Goal: Information Seeking & Learning: Learn about a topic

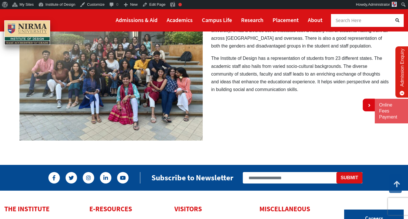
scroll to position [29, 0]
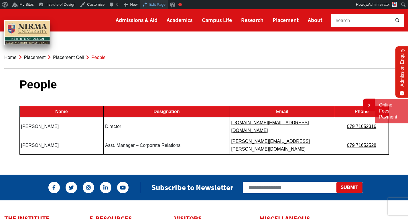
click at [153, 5] on link "Edit Page" at bounding box center [154, 4] width 28 height 9
